Goal: Task Accomplishment & Management: Manage account settings

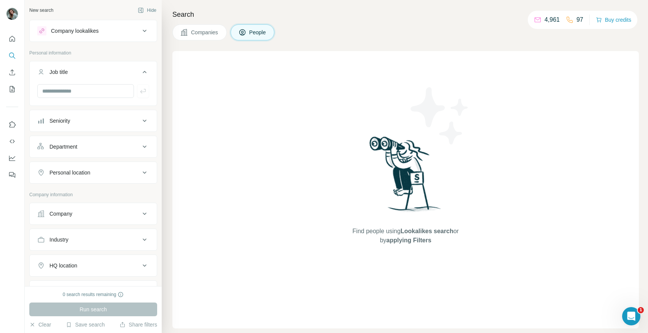
click at [260, 32] on span "People" at bounding box center [258, 33] width 18 height 8
click at [13, 92] on icon "My lists" at bounding box center [12, 89] width 5 height 6
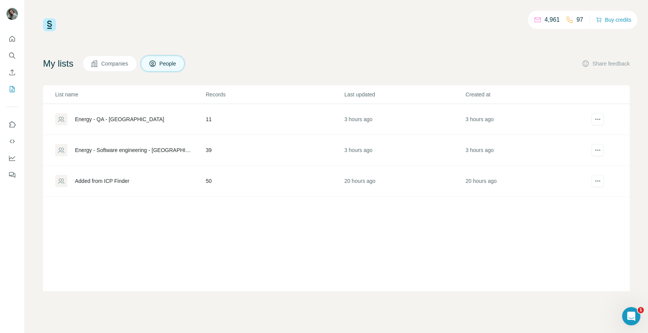
click at [113, 120] on div "Energy - QA - [GEOGRAPHIC_DATA]" at bounding box center [119, 119] width 89 height 8
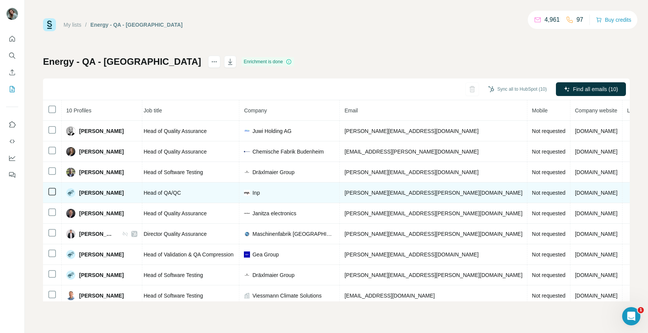
scroll to position [0, 125]
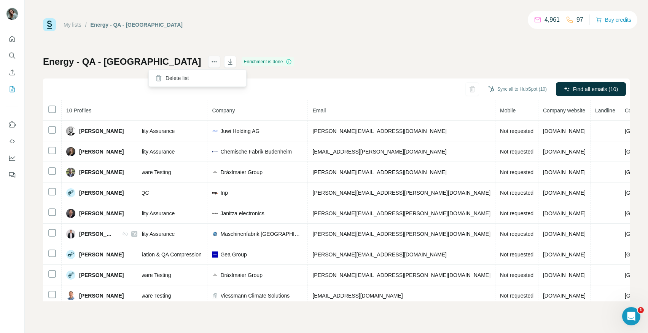
click at [211, 62] on icon "actions" at bounding box center [215, 62] width 8 height 8
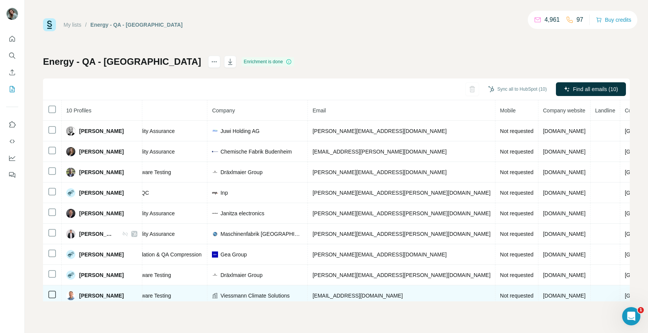
scroll to position [25, 125]
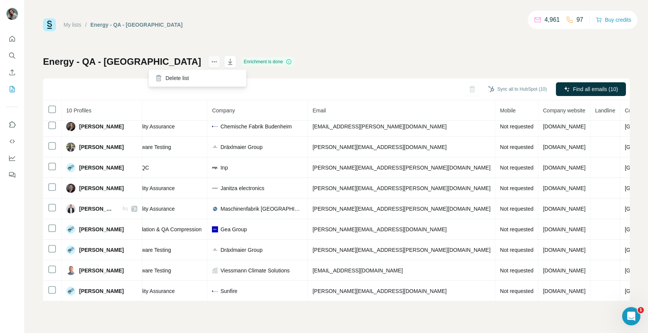
click at [211, 65] on icon "actions" at bounding box center [215, 62] width 8 height 8
